Goal: Book appointment/travel/reservation

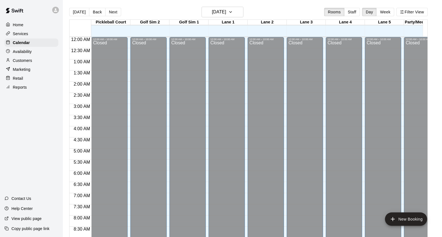
scroll to position [250, 0]
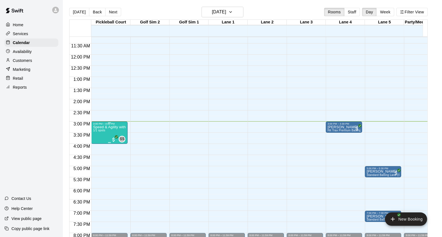
click at [102, 127] on p "Speed & Agility with [PERSON_NAME]" at bounding box center [109, 127] width 33 height 0
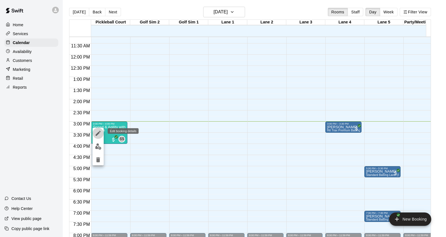
click at [99, 136] on icon "edit" at bounding box center [98, 133] width 7 height 7
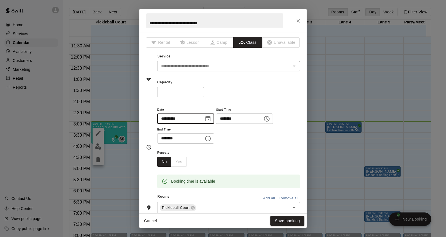
click at [171, 117] on input "**********" at bounding box center [178, 119] width 43 height 10
type input "**********"
click at [286, 222] on button "Save booking" at bounding box center [288, 221] width 34 height 10
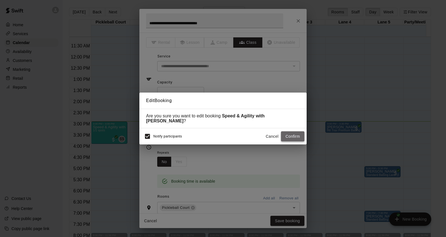
click at [290, 136] on button "Confirm" at bounding box center [292, 136] width 23 height 10
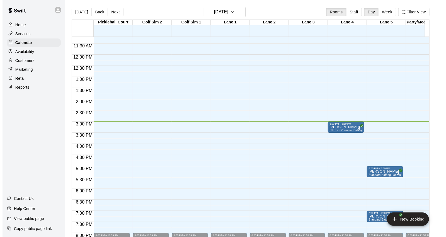
scroll to position [281, 0]
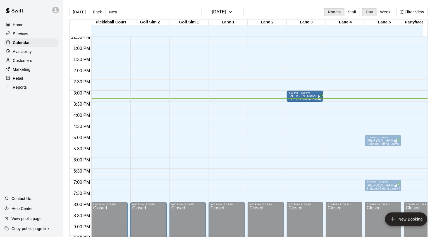
drag, startPoint x: 348, startPoint y: 97, endPoint x: 306, endPoint y: 97, distance: 41.6
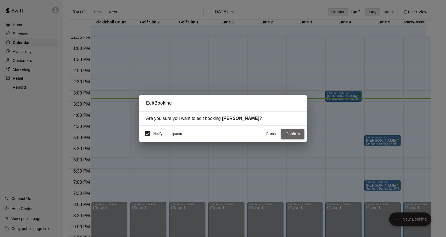
click at [291, 133] on button "Confirm" at bounding box center [292, 134] width 23 height 10
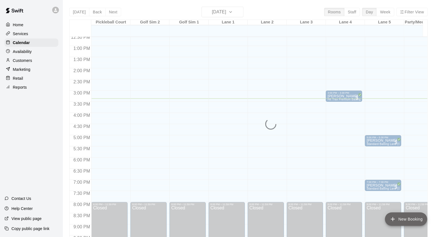
click at [405, 220] on button "New Booking" at bounding box center [406, 219] width 42 height 13
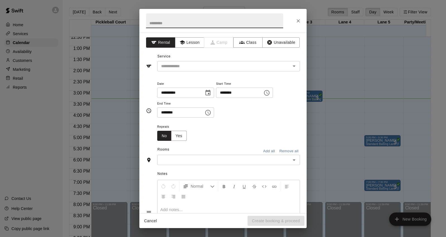
click at [270, 95] on icon "Choose time, selected time is 11:00 PM" at bounding box center [267, 93] width 6 height 6
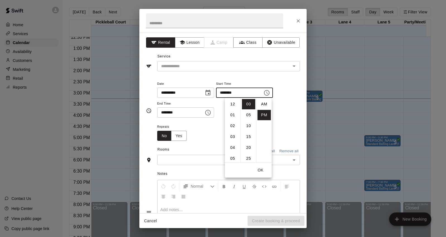
scroll to position [10, 0]
drag, startPoint x: 236, startPoint y: 143, endPoint x: 243, endPoint y: 138, distance: 8.7
click at [238, 114] on ul "12 01 02 03 04 05 06 07 08 09 10 11" at bounding box center [233, 130] width 16 height 65
click at [233, 92] on input "********" at bounding box center [237, 93] width 43 height 10
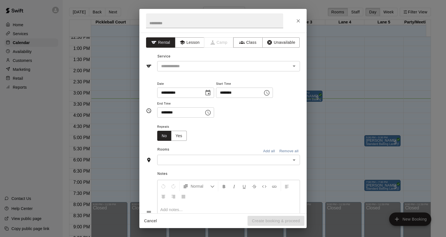
scroll to position [93, 0]
click at [231, 93] on input "********" at bounding box center [237, 93] width 43 height 10
type input "********"
click at [166, 113] on input "********" at bounding box center [178, 112] width 43 height 10
click at [229, 71] on div "​" at bounding box center [228, 66] width 143 height 10
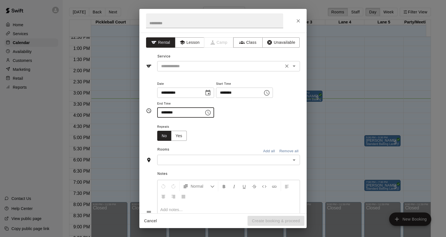
type input "********"
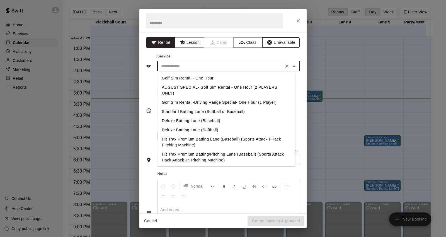
click at [268, 41] on icon "button" at bounding box center [270, 42] width 5 height 5
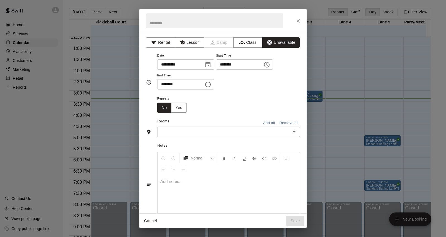
click at [233, 131] on input "text" at bounding box center [224, 131] width 130 height 7
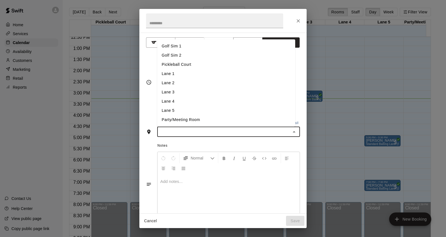
click at [180, 95] on li "Lane 3" at bounding box center [226, 92] width 138 height 9
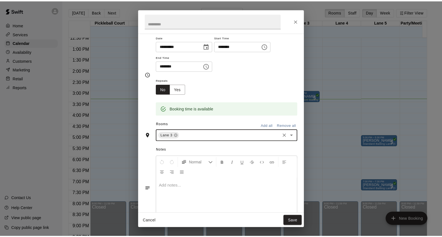
scroll to position [37, 0]
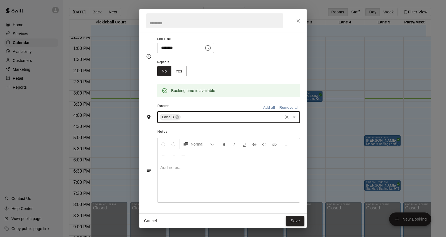
click at [290, 221] on button "Save" at bounding box center [295, 221] width 18 height 10
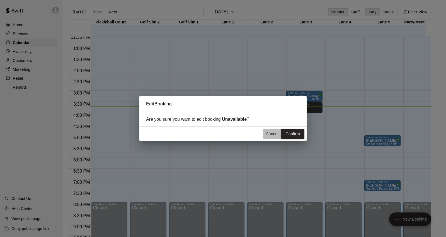
click at [273, 131] on button "Cancel" at bounding box center [272, 134] width 18 height 10
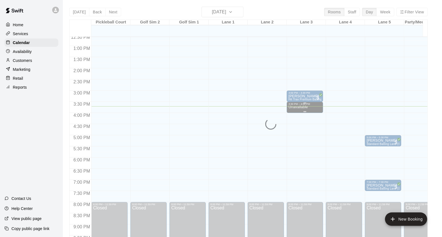
click at [305, 110] on div "Unavailable" at bounding box center [297, 223] width 19 height 237
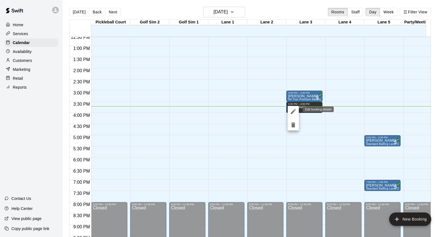
click at [291, 112] on icon "edit" at bounding box center [293, 111] width 7 height 7
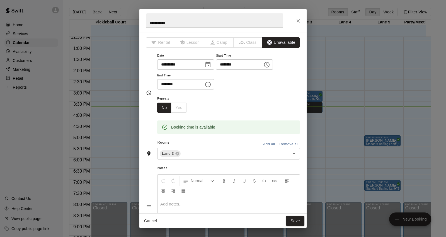
click at [169, 88] on input "********" at bounding box center [178, 84] width 43 height 10
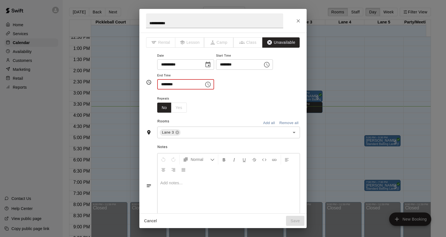
click at [162, 85] on input "********" at bounding box center [178, 84] width 43 height 10
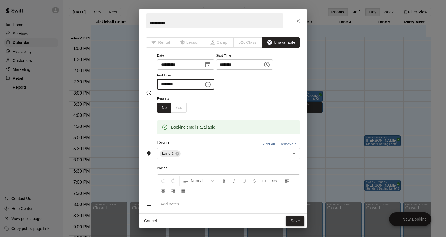
type input "********"
click at [293, 218] on button "Save" at bounding box center [295, 221] width 18 height 10
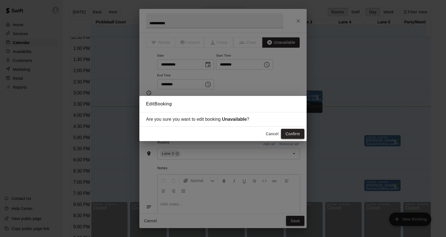
click at [304, 135] on button "Confirm" at bounding box center [292, 134] width 23 height 10
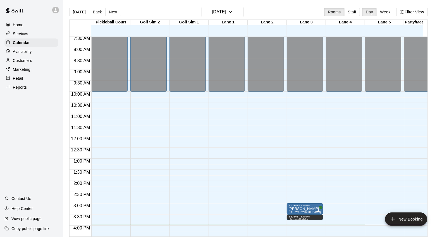
scroll to position [219, 0]
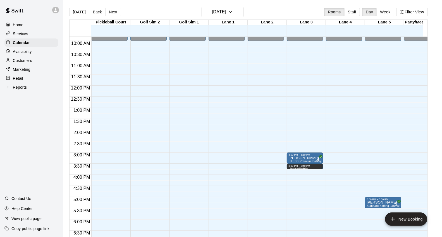
click at [44, 61] on div "Customers" at bounding box center [31, 60] width 54 height 8
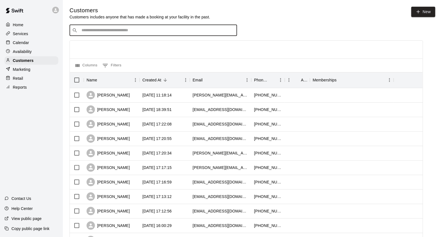
click at [149, 29] on input "Search customers by name or email" at bounding box center [157, 31] width 155 height 6
type input "*****"
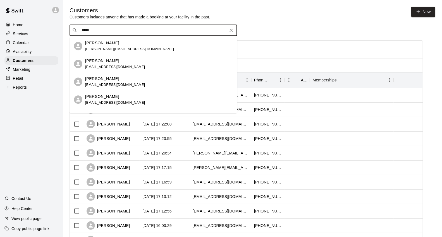
click at [162, 48] on div "Kelly Lee klee@twfs.com" at bounding box center [158, 46] width 147 height 12
click at [162, 48] on div at bounding box center [246, 50] width 353 height 18
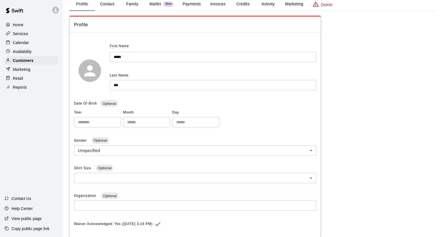
scroll to position [10, 0]
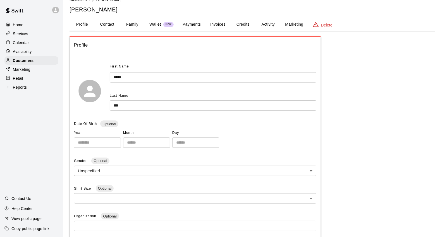
click at [183, 22] on button "Payments" at bounding box center [191, 24] width 27 height 13
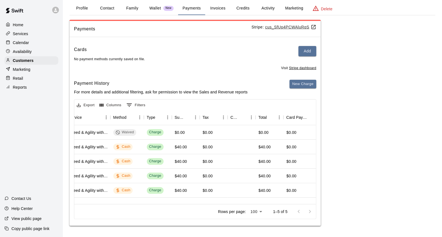
scroll to position [3, 0]
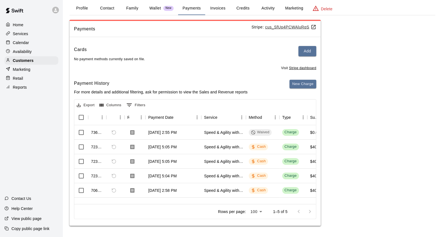
click at [40, 43] on div "Calendar" at bounding box center [31, 43] width 54 height 8
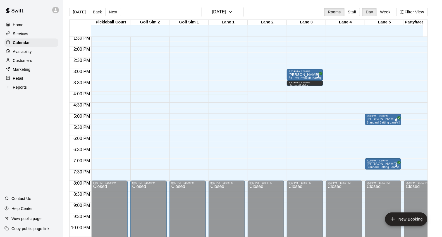
scroll to position [272, 0]
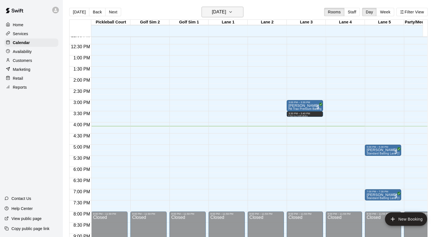
click at [233, 13] on icon "button" at bounding box center [230, 12] width 4 height 7
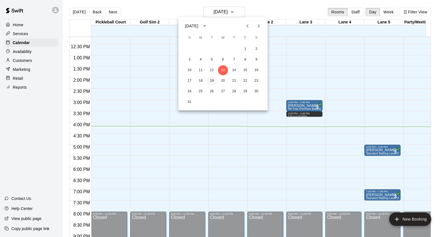
click at [212, 80] on button "19" at bounding box center [212, 81] width 10 height 10
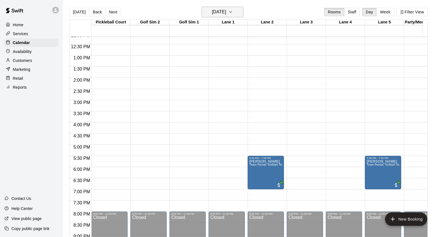
click at [226, 14] on h6 "Tuesday Aug 19" at bounding box center [219, 12] width 14 height 8
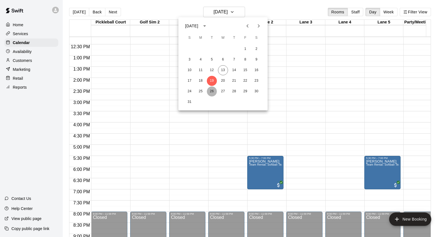
click at [210, 90] on button "26" at bounding box center [212, 92] width 10 height 10
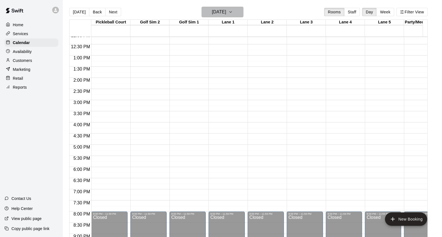
click at [226, 11] on h6 "Tuesday Aug 26" at bounding box center [219, 12] width 14 height 8
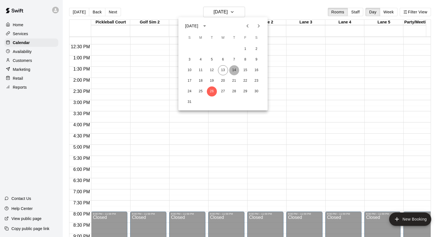
click at [231, 68] on button "14" at bounding box center [234, 70] width 10 height 10
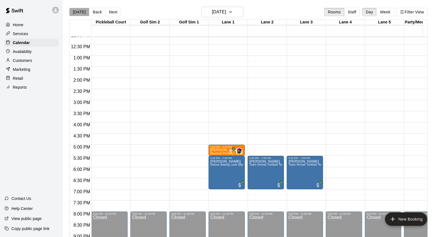
click at [83, 11] on button "[DATE]" at bounding box center [79, 12] width 20 height 8
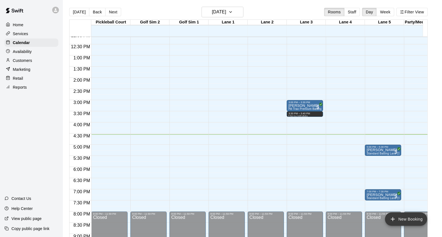
click at [414, 219] on button "New Booking" at bounding box center [406, 219] width 42 height 13
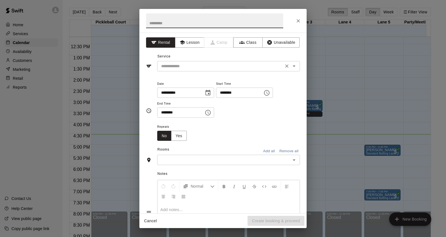
click at [266, 68] on input "text" at bounding box center [220, 66] width 123 height 7
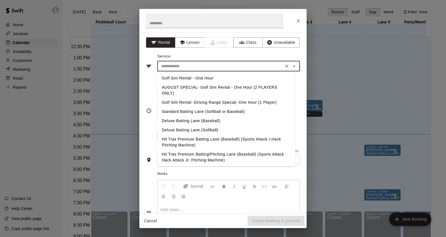
click at [258, 101] on li "Golf Sim Rental -Driving Range Special- One Hour (1 Player)" at bounding box center [226, 102] width 138 height 9
type input "**********"
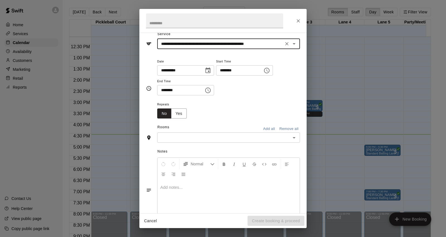
scroll to position [42, 0]
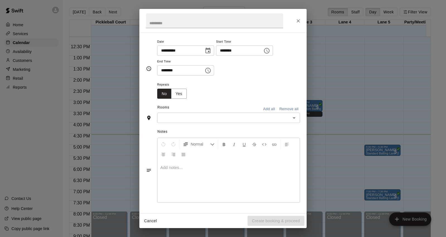
click at [220, 119] on input "text" at bounding box center [224, 117] width 130 height 7
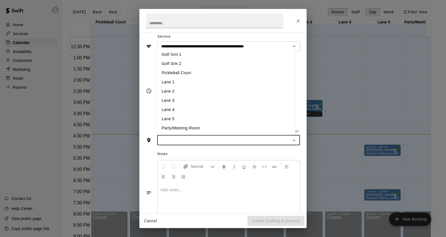
scroll to position [0, 0]
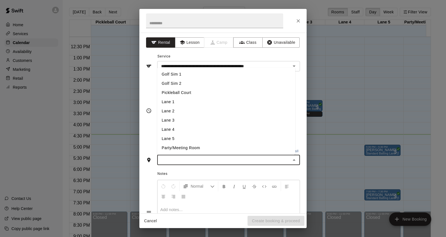
click at [298, 141] on div "**********" at bounding box center [223, 123] width 167 height 181
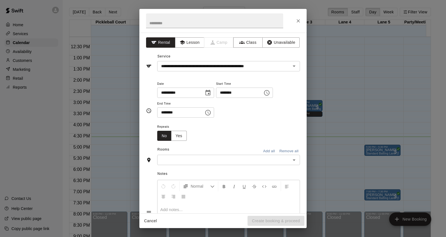
click at [296, 22] on icon "Close" at bounding box center [299, 21] width 6 height 6
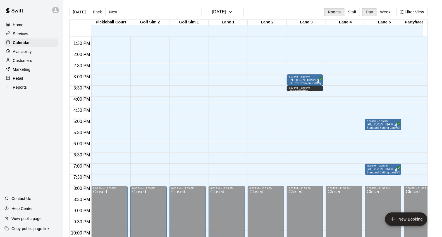
scroll to position [303, 0]
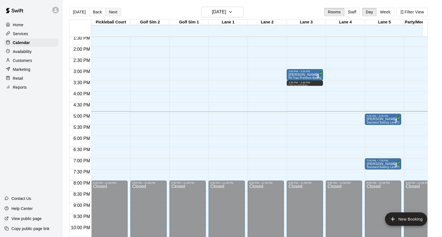
click at [115, 13] on button "Next" at bounding box center [113, 12] width 16 height 8
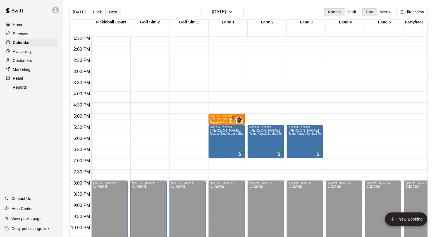
click at [115, 12] on button "Next" at bounding box center [113, 12] width 16 height 8
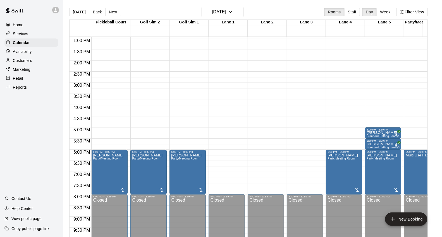
scroll to position [272, 0]
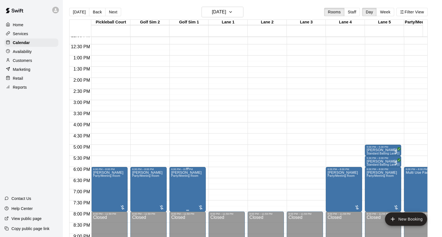
click at [193, 177] on span "Party/Meeting Room" at bounding box center [184, 175] width 27 height 3
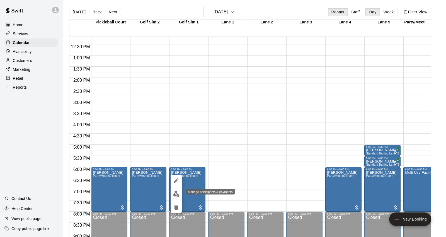
click at [181, 197] on button "edit" at bounding box center [176, 194] width 11 height 11
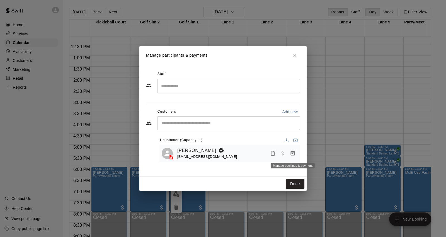
click at [289, 153] on button "Manage bookings & payment" at bounding box center [293, 153] width 10 height 10
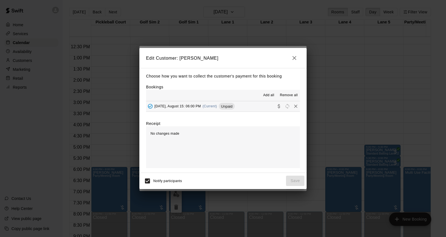
click at [235, 109] on button "Friday, August 15: 06:00 PM (Current) Unpaid" at bounding box center [223, 106] width 154 height 10
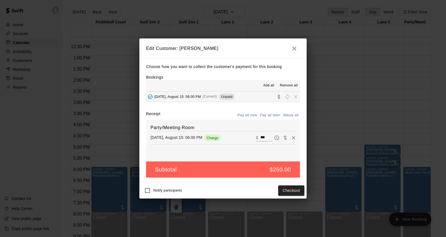
click at [261, 138] on input "***" at bounding box center [267, 137] width 12 height 7
click at [264, 138] on input "***" at bounding box center [267, 137] width 12 height 7
type input "**"
click at [296, 49] on icon "button" at bounding box center [295, 49] width 4 height 4
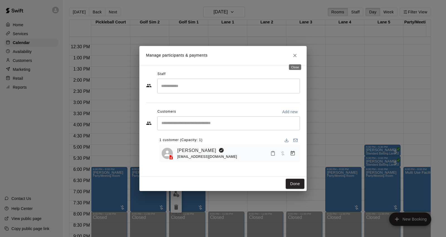
click at [299, 55] on button "Close" at bounding box center [295, 56] width 10 height 10
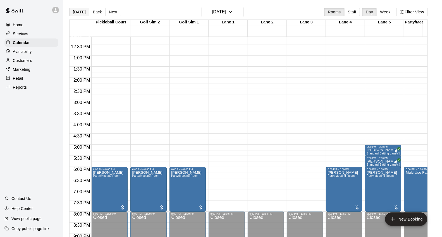
click at [76, 14] on button "[DATE]" at bounding box center [79, 12] width 20 height 8
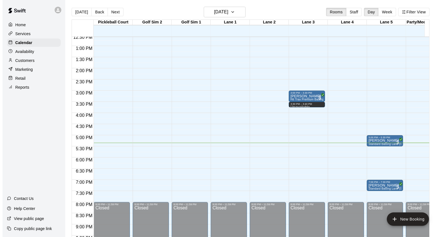
scroll to position [313, 0]
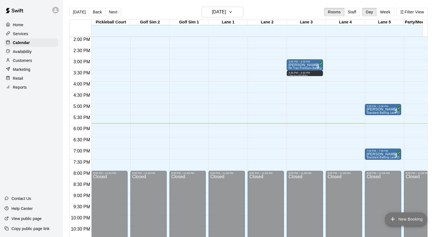
click at [411, 223] on button "New Booking" at bounding box center [406, 219] width 42 height 13
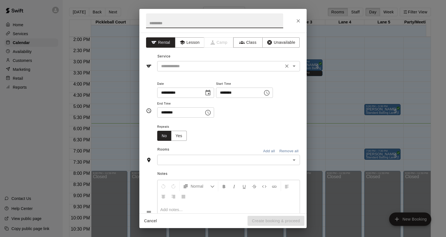
click at [202, 66] on input "text" at bounding box center [220, 66] width 123 height 7
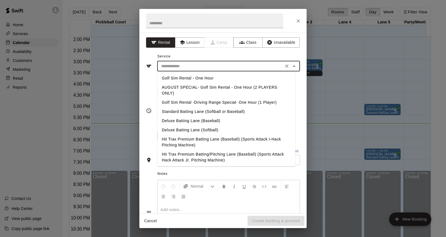
click at [212, 68] on input "text" at bounding box center [220, 66] width 123 height 7
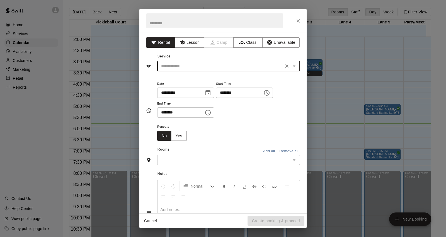
click at [214, 66] on input "text" at bounding box center [220, 66] width 123 height 7
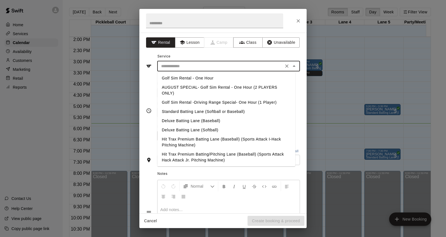
click at [214, 68] on input "text" at bounding box center [220, 66] width 123 height 7
click at [213, 66] on input "text" at bounding box center [220, 66] width 123 height 7
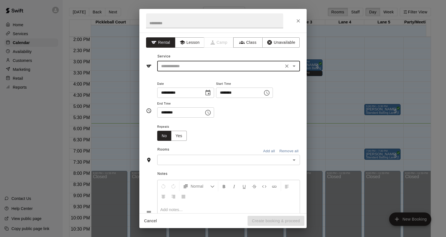
click at [213, 66] on input "text" at bounding box center [220, 66] width 123 height 7
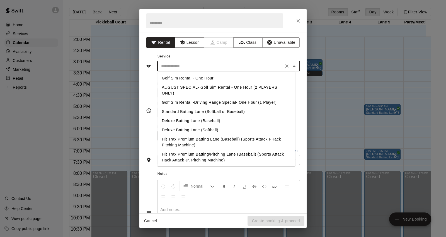
click at [213, 66] on input "text" at bounding box center [220, 66] width 123 height 7
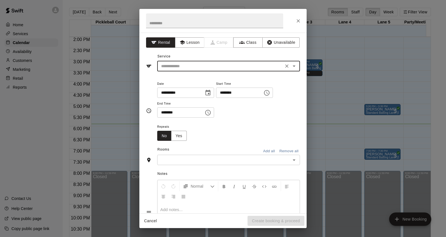
click at [213, 66] on input "text" at bounding box center [220, 66] width 123 height 7
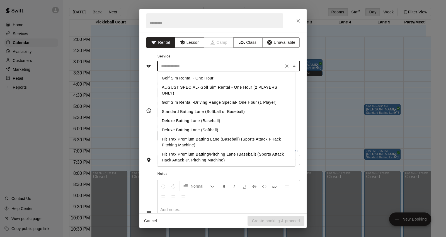
click at [213, 66] on input "text" at bounding box center [220, 66] width 123 height 7
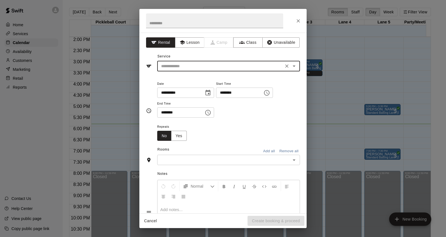
click at [213, 66] on input "text" at bounding box center [220, 66] width 123 height 7
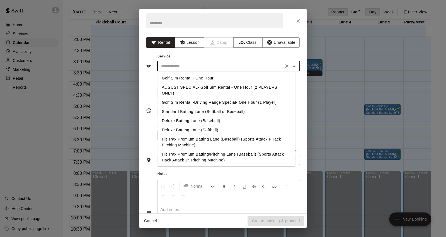
click at [269, 67] on input "text" at bounding box center [220, 66] width 123 height 7
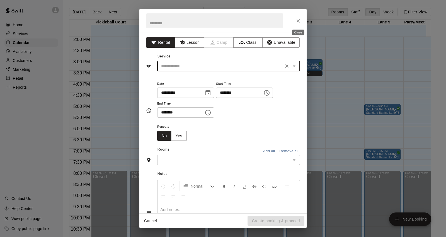
click at [301, 20] on icon "Close" at bounding box center [299, 21] width 6 height 6
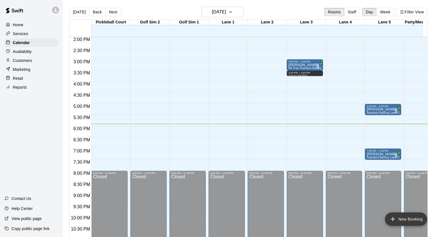
click at [400, 219] on button "New Booking" at bounding box center [406, 219] width 42 height 13
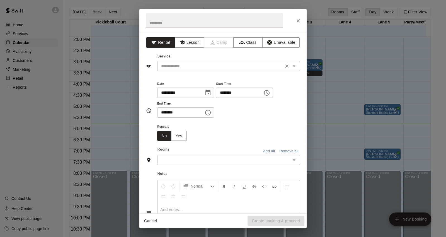
click at [238, 67] on input "text" at bounding box center [220, 66] width 123 height 7
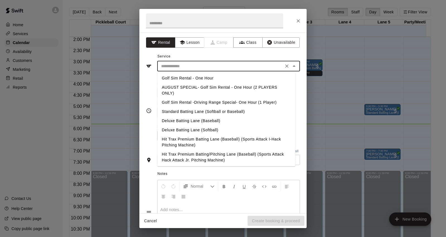
click at [205, 79] on li "Golf Sim Rental - One Hour" at bounding box center [226, 78] width 138 height 9
type input "**********"
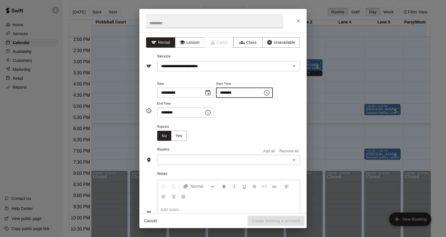
click at [230, 92] on input "********" at bounding box center [237, 93] width 43 height 10
type input "********"
click at [159, 112] on input "********" at bounding box center [178, 112] width 43 height 10
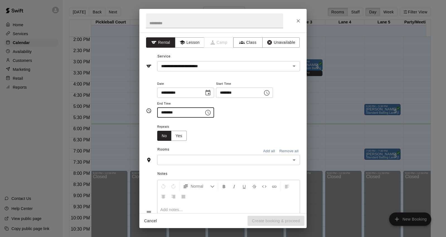
type input "********"
click at [201, 155] on div "Rooms Add all Remove all" at bounding box center [223, 149] width 154 height 9
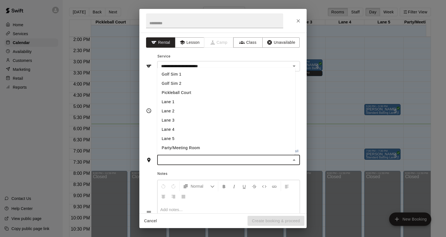
click at [206, 159] on input "text" at bounding box center [224, 160] width 130 height 7
click at [255, 84] on li "Golf Sim 2" at bounding box center [226, 83] width 138 height 9
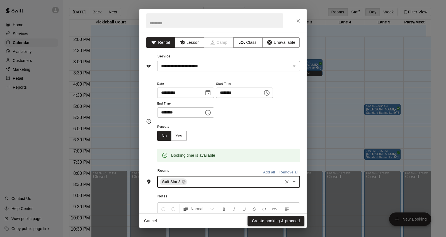
click at [278, 218] on button "Create booking & proceed" at bounding box center [276, 221] width 57 height 10
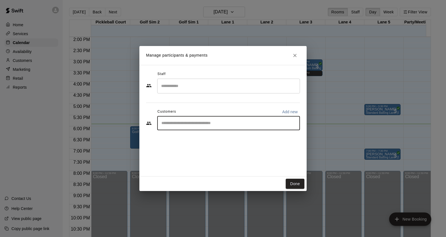
click at [212, 124] on input "Start typing to search customers..." at bounding box center [229, 124] width 138 height 6
type input "******"
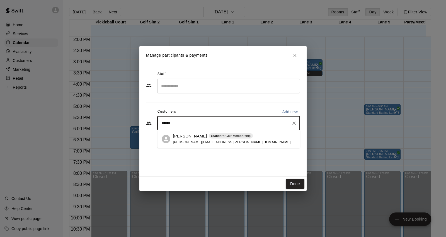
click at [258, 142] on div "[PERSON_NAME] Standard Golf Membership [PERSON_NAME][EMAIL_ADDRESS][PERSON_NAME…" at bounding box center [234, 139] width 123 height 12
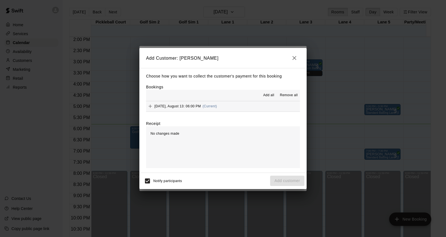
click at [242, 108] on button "[DATE], August 13: 06:00 PM (Current)" at bounding box center [223, 106] width 154 height 10
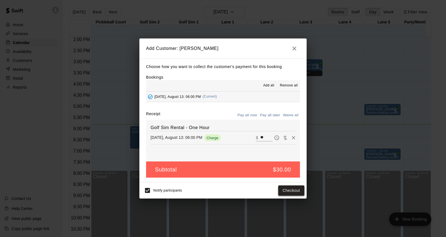
click at [287, 189] on button "Checkout" at bounding box center [291, 191] width 26 height 10
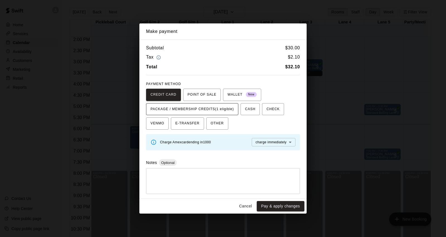
click at [217, 105] on span "PACKAGE / MEMBERSHIP CREDITS (1 eligible)" at bounding box center [192, 109] width 83 height 9
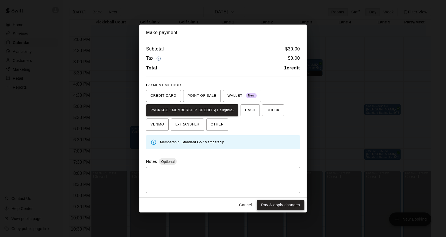
click at [290, 207] on button "Pay & apply changes" at bounding box center [281, 205] width 48 height 10
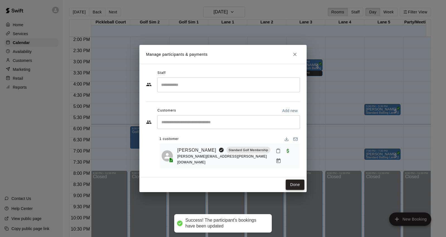
click at [287, 184] on button "Done" at bounding box center [295, 185] width 19 height 10
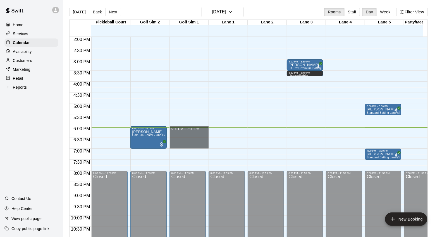
drag, startPoint x: 191, startPoint y: 129, endPoint x: 191, endPoint y: 146, distance: 17.0
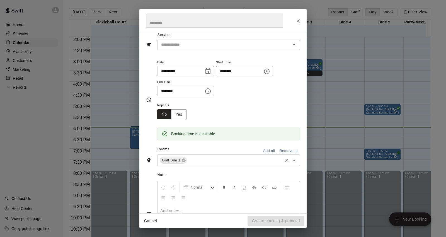
scroll to position [65, 0]
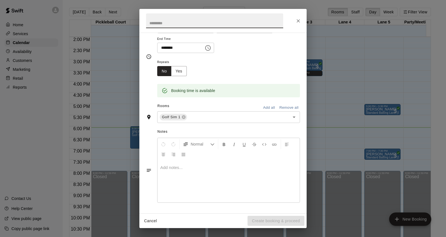
drag, startPoint x: 223, startPoint y: 96, endPoint x: 224, endPoint y: 104, distance: 7.9
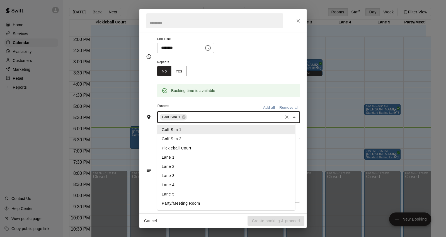
click at [233, 96] on div "Booking time is available" at bounding box center [228, 90] width 143 height 13
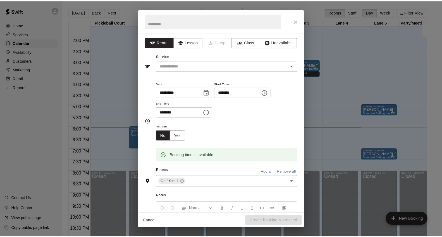
scroll to position [0, 0]
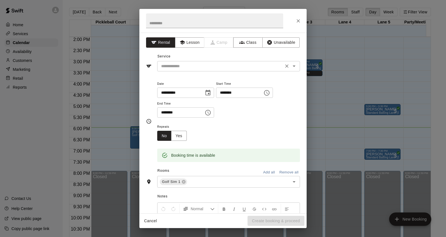
click at [209, 71] on div "​" at bounding box center [228, 66] width 143 height 10
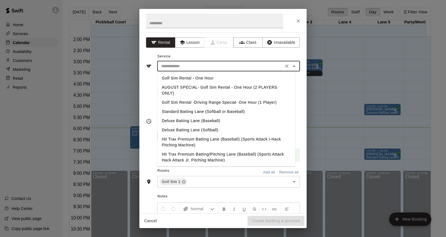
click at [215, 79] on li "Golf Sim Rental - One Hour" at bounding box center [226, 78] width 138 height 9
type input "**********"
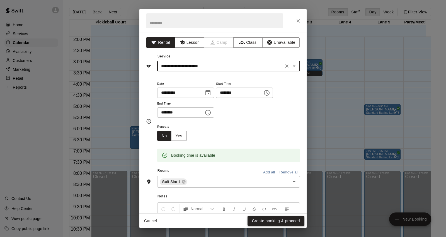
click at [278, 222] on button "Create booking & proceed" at bounding box center [276, 221] width 57 height 10
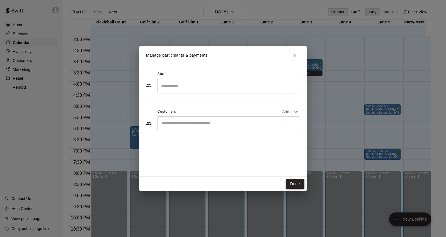
click at [298, 182] on button "Done" at bounding box center [295, 184] width 19 height 10
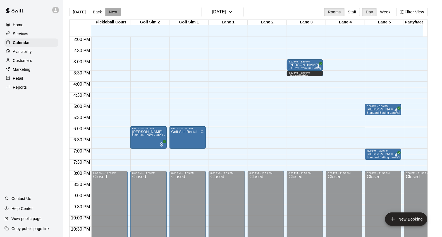
click at [112, 11] on button "Next" at bounding box center [113, 12] width 16 height 8
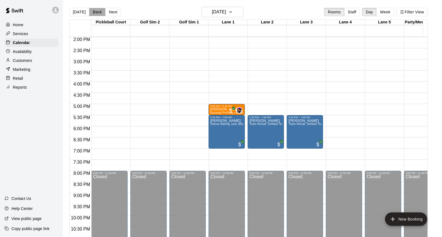
click at [93, 10] on button "Back" at bounding box center [97, 12] width 16 height 8
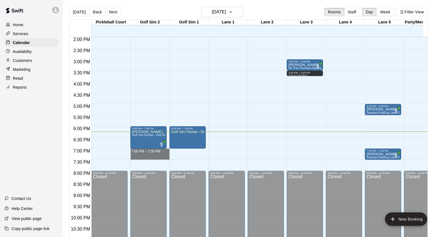
drag, startPoint x: 132, startPoint y: 151, endPoint x: 132, endPoint y: 158, distance: 6.4
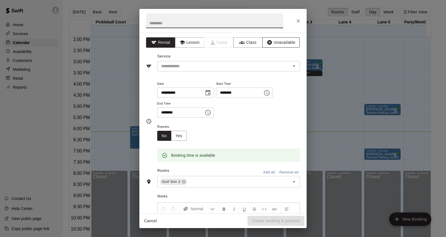
click at [270, 45] on button "Unavailable" at bounding box center [281, 42] width 37 height 10
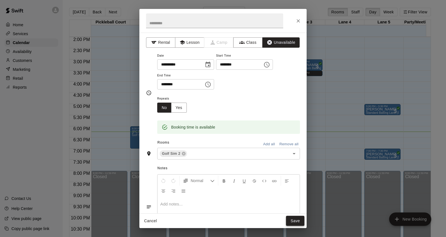
click at [296, 220] on button "Save" at bounding box center [295, 221] width 18 height 10
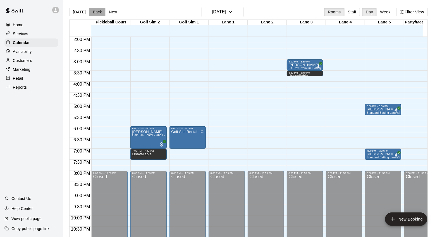
click at [89, 13] on button "Back" at bounding box center [97, 12] width 16 height 8
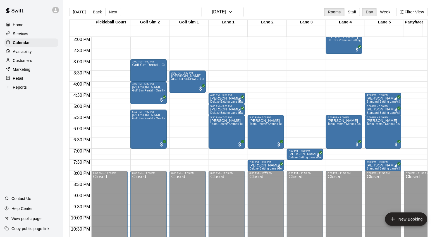
scroll to position [281, 0]
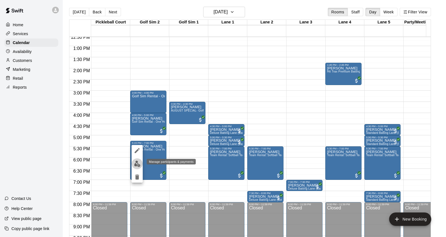
click at [136, 165] on img "edit" at bounding box center [137, 164] width 6 height 6
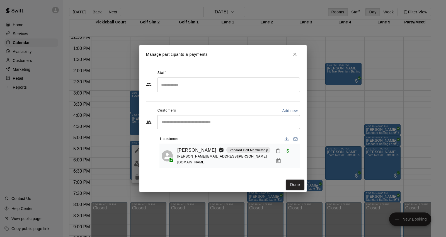
click at [183, 151] on link "[PERSON_NAME]" at bounding box center [196, 150] width 39 height 7
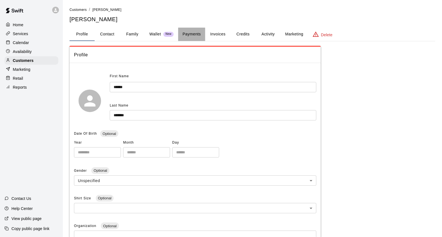
click at [188, 35] on button "Payments" at bounding box center [191, 34] width 27 height 13
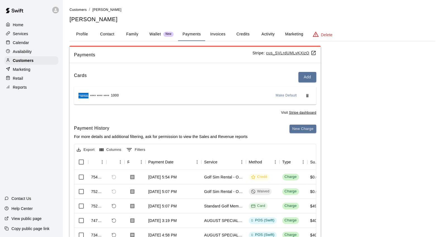
click at [39, 46] on div "Calendar" at bounding box center [31, 43] width 54 height 8
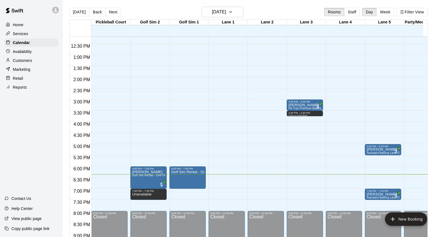
scroll to position [313, 0]
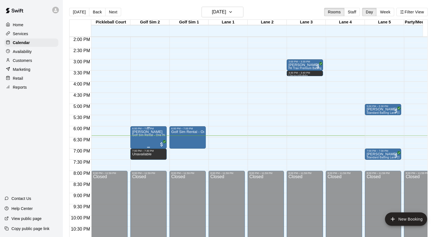
click at [148, 129] on div "6:00 PM – 7:00 PM" at bounding box center [148, 128] width 33 height 3
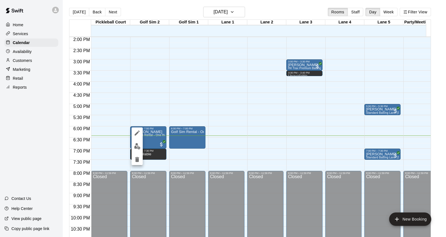
click at [140, 148] on img "edit" at bounding box center [137, 146] width 6 height 6
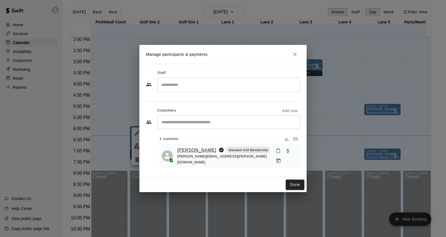
click at [203, 151] on link "[PERSON_NAME]" at bounding box center [196, 150] width 39 height 7
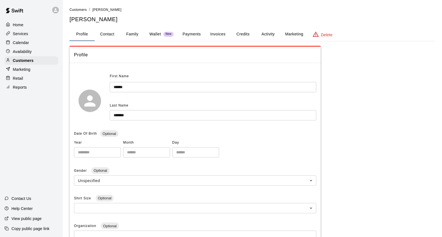
click at [196, 33] on button "Payments" at bounding box center [191, 34] width 27 height 13
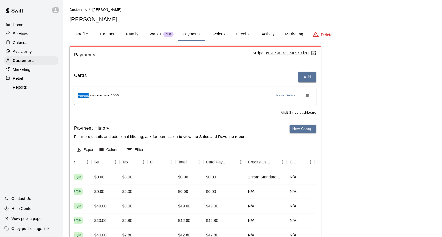
click at [249, 35] on button "Credits" at bounding box center [242, 34] width 25 height 13
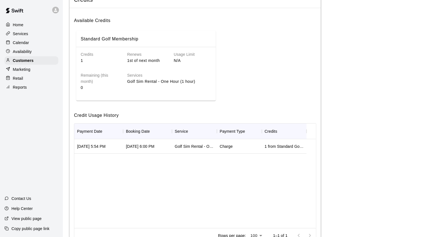
scroll to position [17, 0]
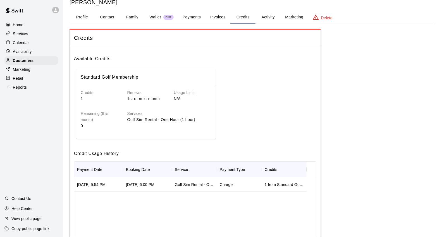
click at [33, 47] on div "Calendar" at bounding box center [31, 43] width 54 height 8
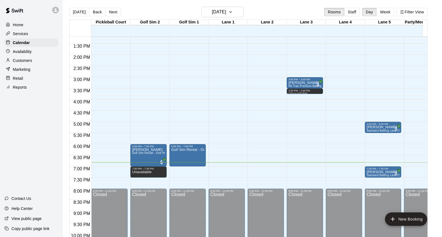
scroll to position [313, 0]
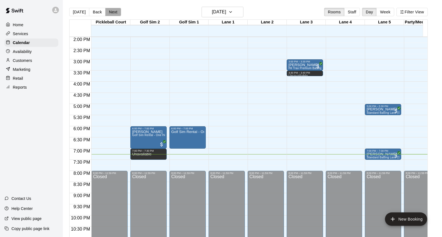
click at [108, 11] on button "Next" at bounding box center [113, 12] width 16 height 8
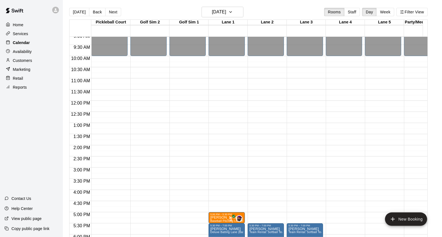
scroll to position [219, 0]
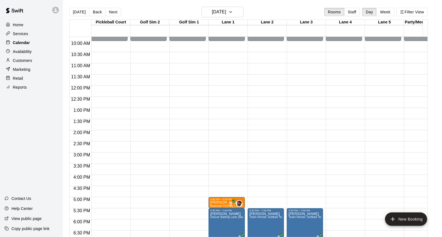
click at [40, 42] on div "Calendar" at bounding box center [31, 43] width 54 height 8
click at [74, 8] on button "[DATE]" at bounding box center [79, 12] width 20 height 8
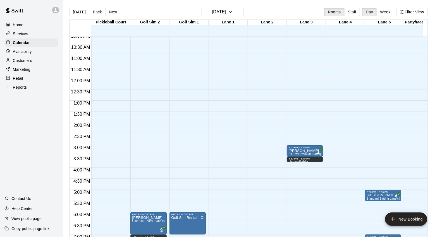
scroll to position [241, 0]
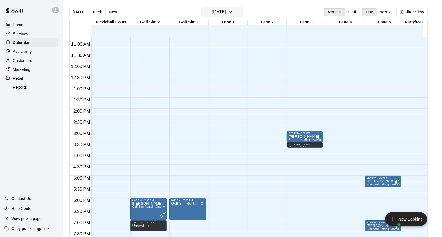
click at [212, 10] on h6 "[DATE]" at bounding box center [219, 12] width 14 height 8
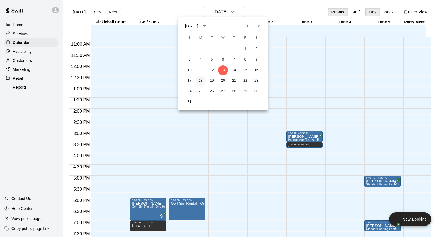
click at [202, 80] on button "18" at bounding box center [201, 81] width 10 height 10
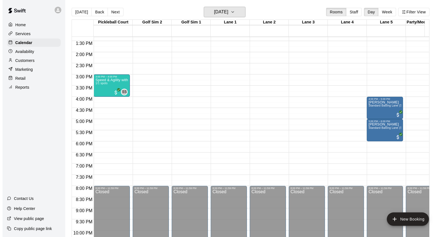
scroll to position [303, 0]
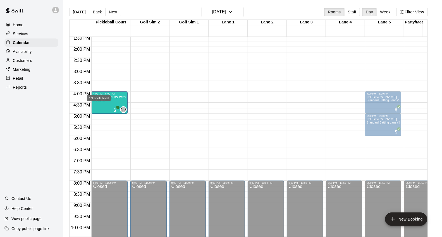
drag, startPoint x: 98, startPoint y: 76, endPoint x: 99, endPoint y: 100, distance: 24.0
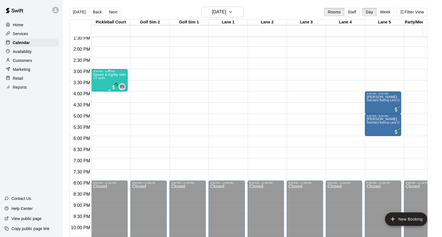
click at [103, 76] on div "Speed & Agility with [PERSON_NAME] 1/1 spots" at bounding box center [109, 191] width 33 height 237
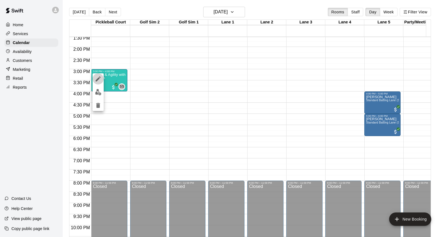
click at [99, 78] on icon "edit" at bounding box center [98, 78] width 5 height 5
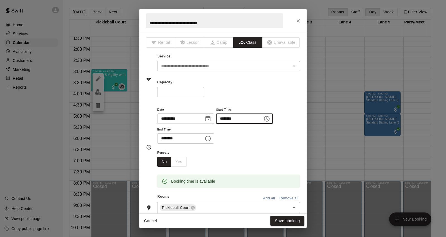
click at [229, 116] on input "********" at bounding box center [237, 119] width 43 height 10
type input "********"
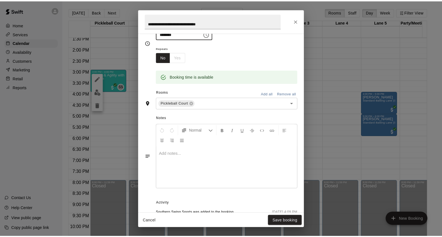
scroll to position [155, 0]
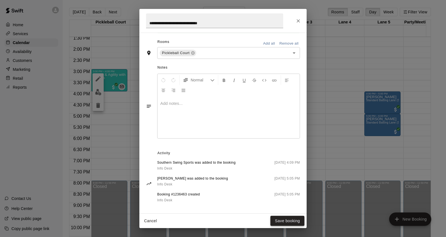
type input "********"
click at [292, 219] on button "Save booking" at bounding box center [288, 221] width 34 height 10
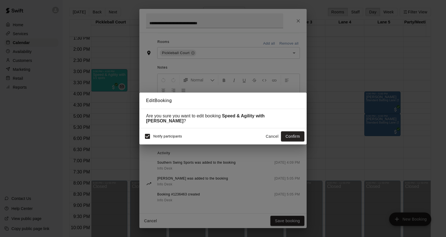
click at [300, 134] on button "Confirm" at bounding box center [292, 136] width 23 height 10
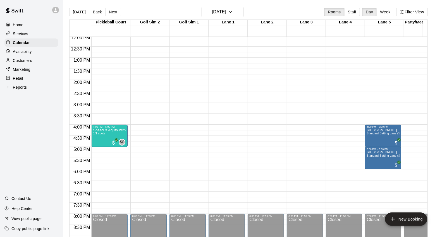
scroll to position [272, 0]
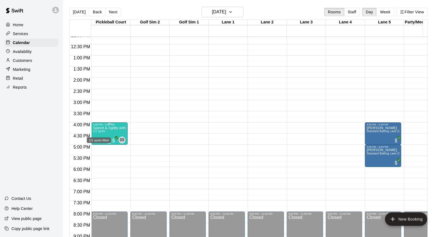
click at [98, 133] on span "1/1 spots" at bounding box center [99, 131] width 12 height 3
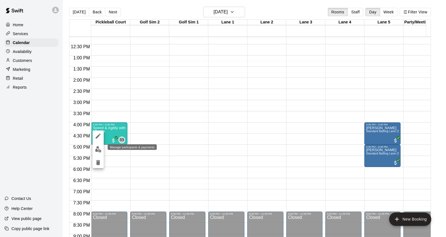
click at [99, 148] on img "edit" at bounding box center [98, 149] width 6 height 6
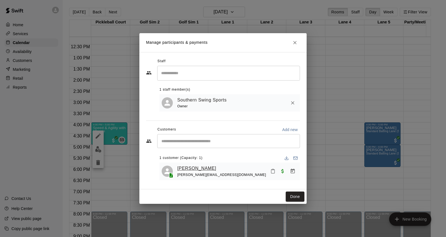
click at [186, 165] on link "[PERSON_NAME]" at bounding box center [196, 168] width 39 height 7
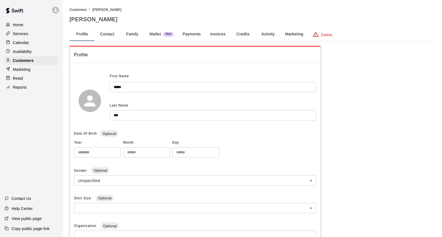
click at [187, 35] on button "Payments" at bounding box center [191, 34] width 27 height 13
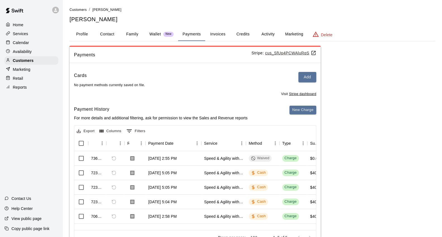
click at [227, 35] on button "Invoices" at bounding box center [217, 34] width 25 height 13
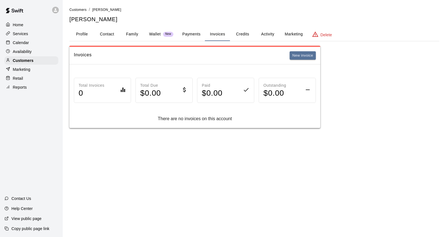
click at [269, 32] on button "Activity" at bounding box center [267, 34] width 25 height 13
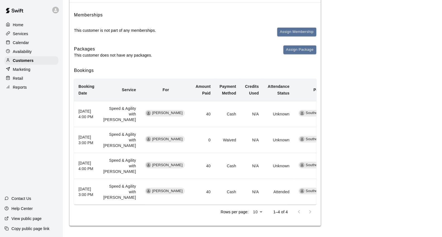
click at [383, 117] on div "Activity Memberships This customer is not part of any memberships. Assign Membe…" at bounding box center [252, 105] width 366 height 241
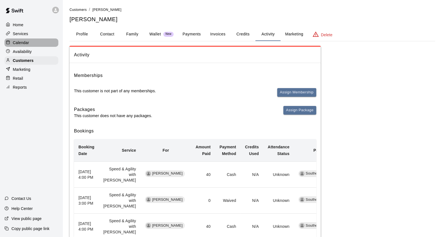
click at [41, 44] on div "Calendar" at bounding box center [31, 43] width 54 height 8
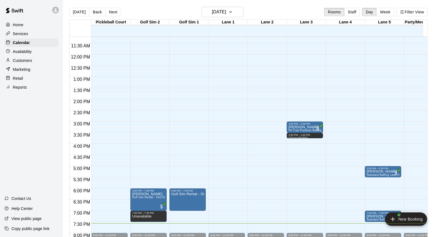
scroll to position [281, 0]
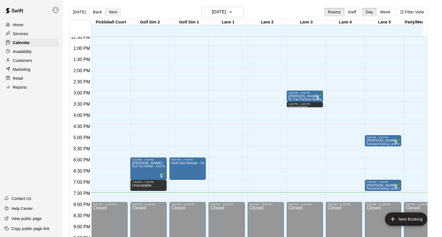
click at [111, 15] on button "Next" at bounding box center [113, 12] width 16 height 8
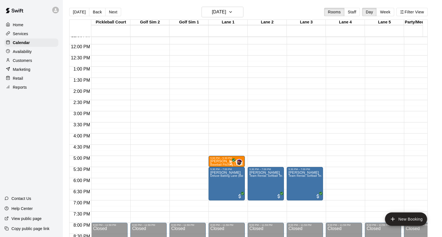
scroll to position [250, 0]
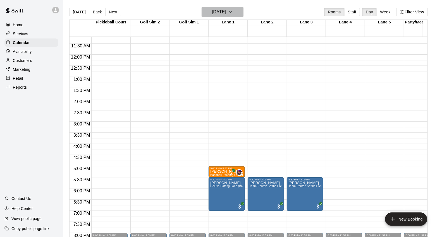
click at [217, 14] on h6 "[DATE]" at bounding box center [219, 12] width 14 height 8
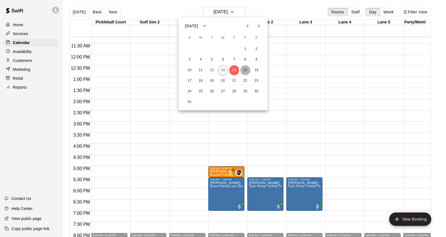
click at [249, 71] on button "15" at bounding box center [246, 70] width 10 height 10
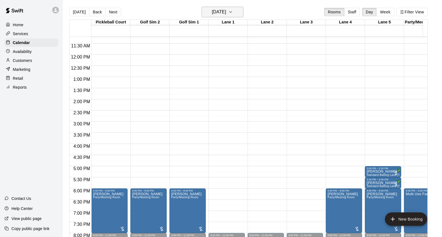
click at [226, 12] on h6 "[DATE]" at bounding box center [219, 12] width 14 height 8
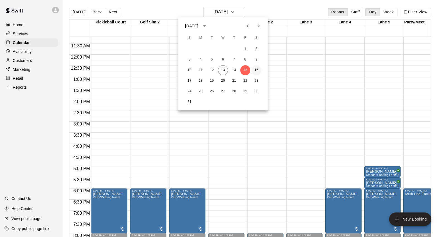
click at [258, 68] on button "16" at bounding box center [257, 70] width 10 height 10
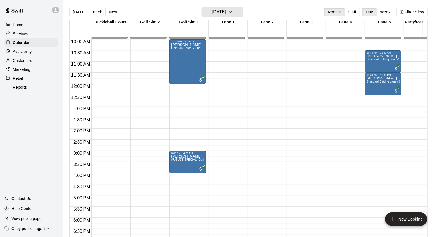
scroll to position [157, 0]
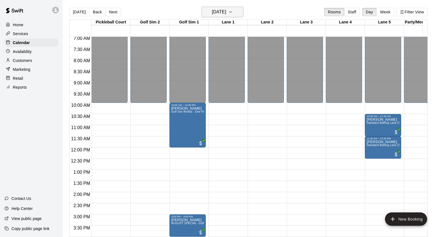
click at [243, 12] on button "[DATE]" at bounding box center [222, 12] width 42 height 11
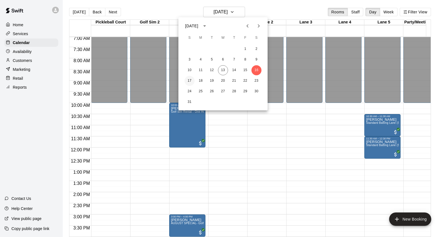
click at [191, 80] on button "17" at bounding box center [190, 81] width 10 height 10
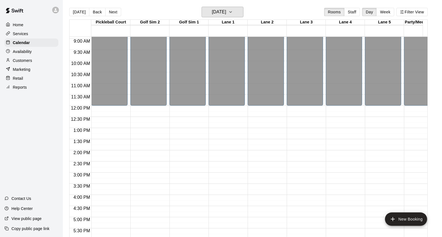
scroll to position [188, 0]
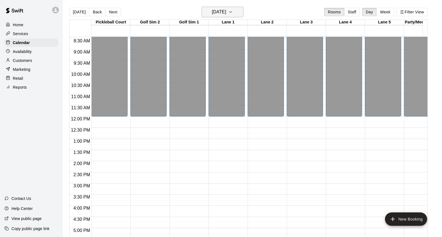
click at [233, 12] on icon "button" at bounding box center [230, 12] width 4 height 7
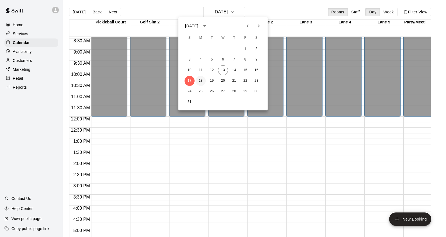
click at [202, 80] on button "18" at bounding box center [201, 81] width 10 height 10
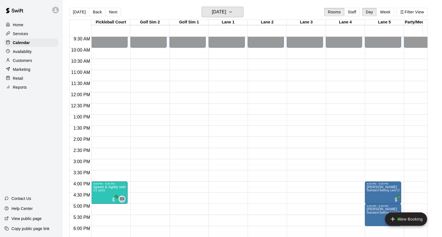
scroll to position [250, 0]
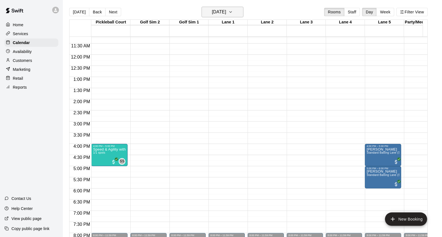
click at [243, 11] on button "[DATE]" at bounding box center [222, 12] width 42 height 11
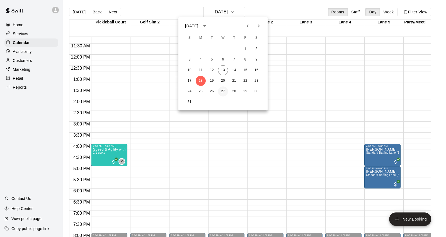
click at [225, 91] on button "27" at bounding box center [223, 92] width 10 height 10
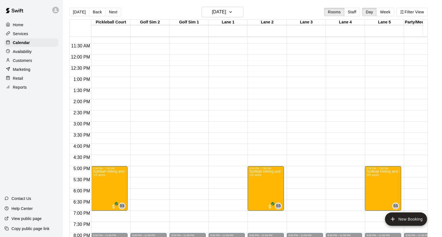
click at [24, 36] on p "Services" at bounding box center [20, 34] width 15 height 6
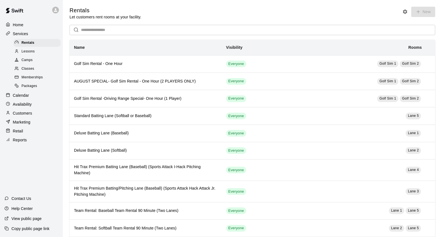
click at [35, 56] on div "Lessons" at bounding box center [36, 52] width 47 height 8
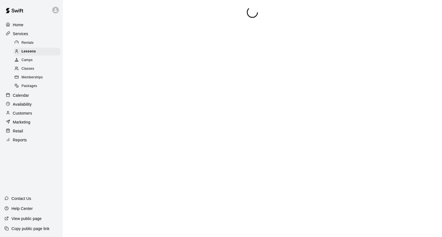
click at [37, 63] on div "Camps" at bounding box center [36, 60] width 47 height 8
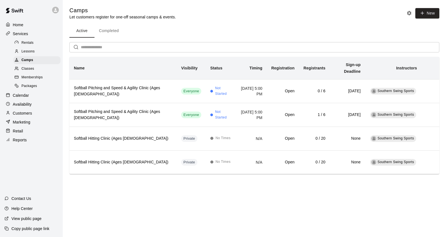
click at [44, 73] on div "Classes" at bounding box center [36, 69] width 47 height 8
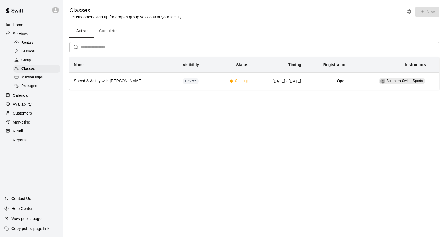
click at [32, 63] on span "Camps" at bounding box center [26, 60] width 11 height 6
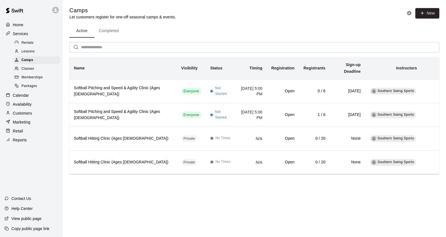
click at [31, 71] on span "Classes" at bounding box center [27, 69] width 13 height 6
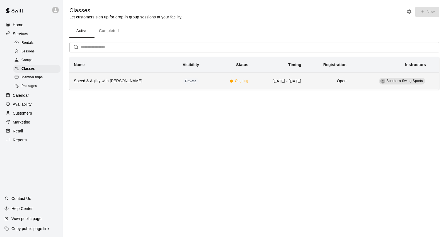
click at [115, 77] on th "Speed & Agility with [PERSON_NAME]" at bounding box center [123, 81] width 109 height 17
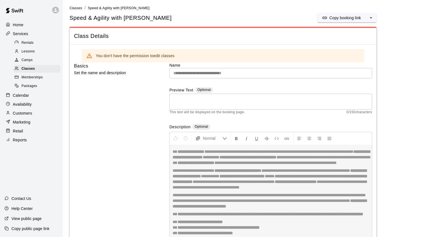
scroll to position [124, 0]
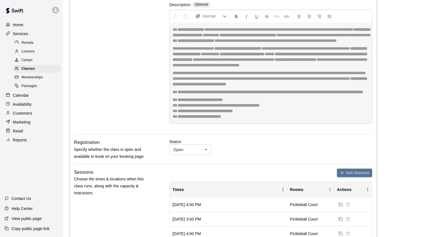
click at [267, 73] on div "**********" at bounding box center [270, 67] width 203 height 114
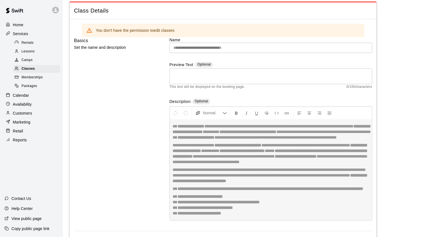
scroll to position [0, 0]
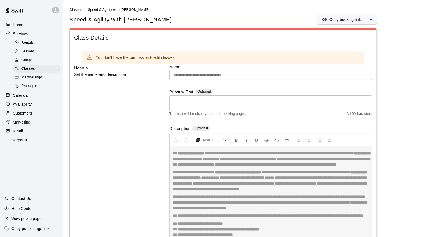
click at [27, 97] on div "Calendar" at bounding box center [31, 95] width 54 height 8
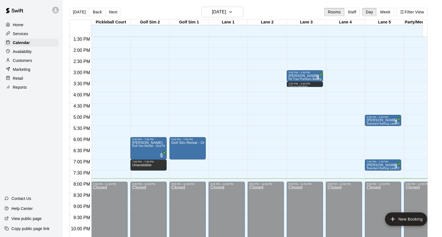
scroll to position [313, 0]
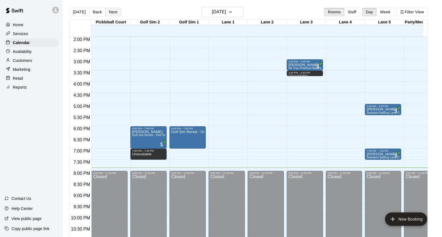
click at [113, 12] on button "Next" at bounding box center [113, 12] width 16 height 8
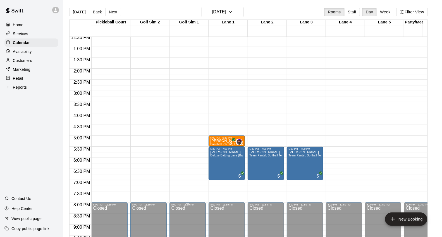
scroll to position [281, 0]
